Goal: Find specific page/section: Find specific page/section

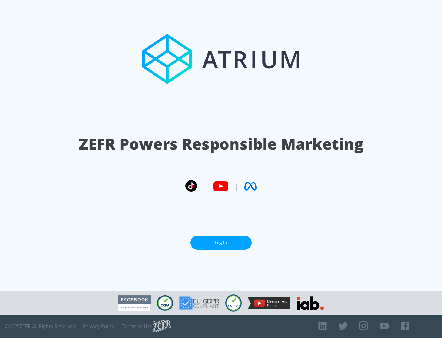
click at [221, 242] on link "Log In" at bounding box center [220, 243] width 61 height 14
